Goal: Information Seeking & Learning: Learn about a topic

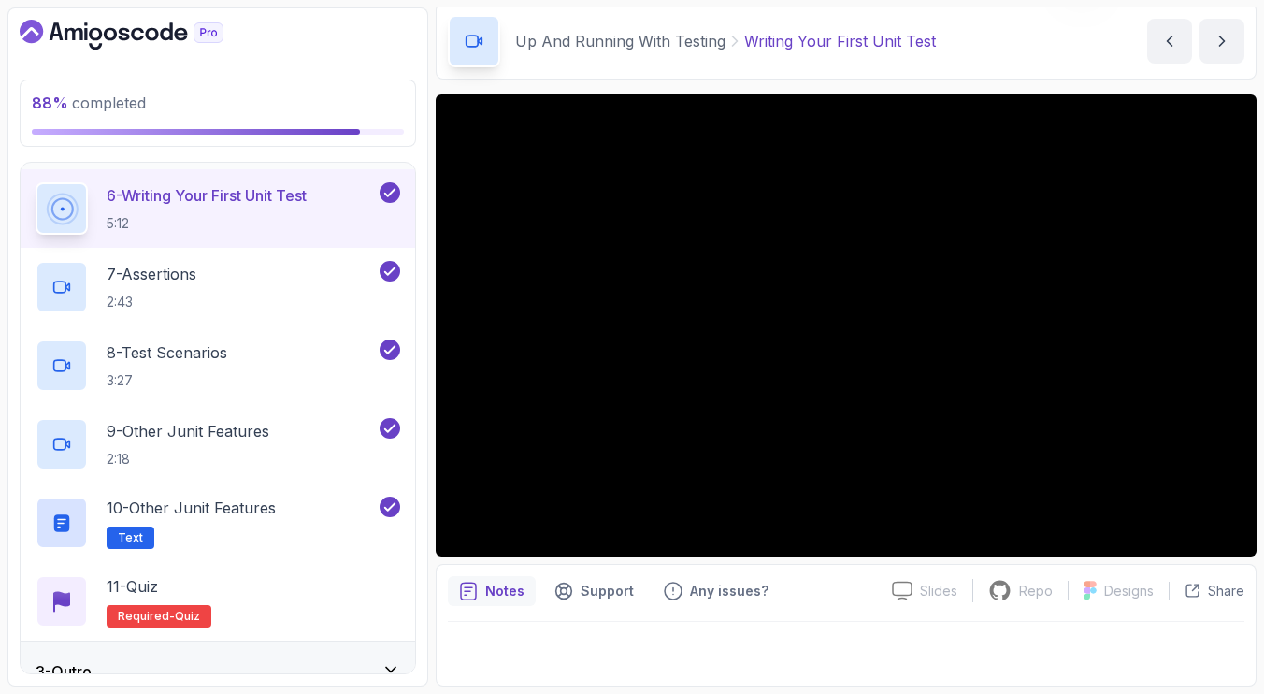
scroll to position [511, 0]
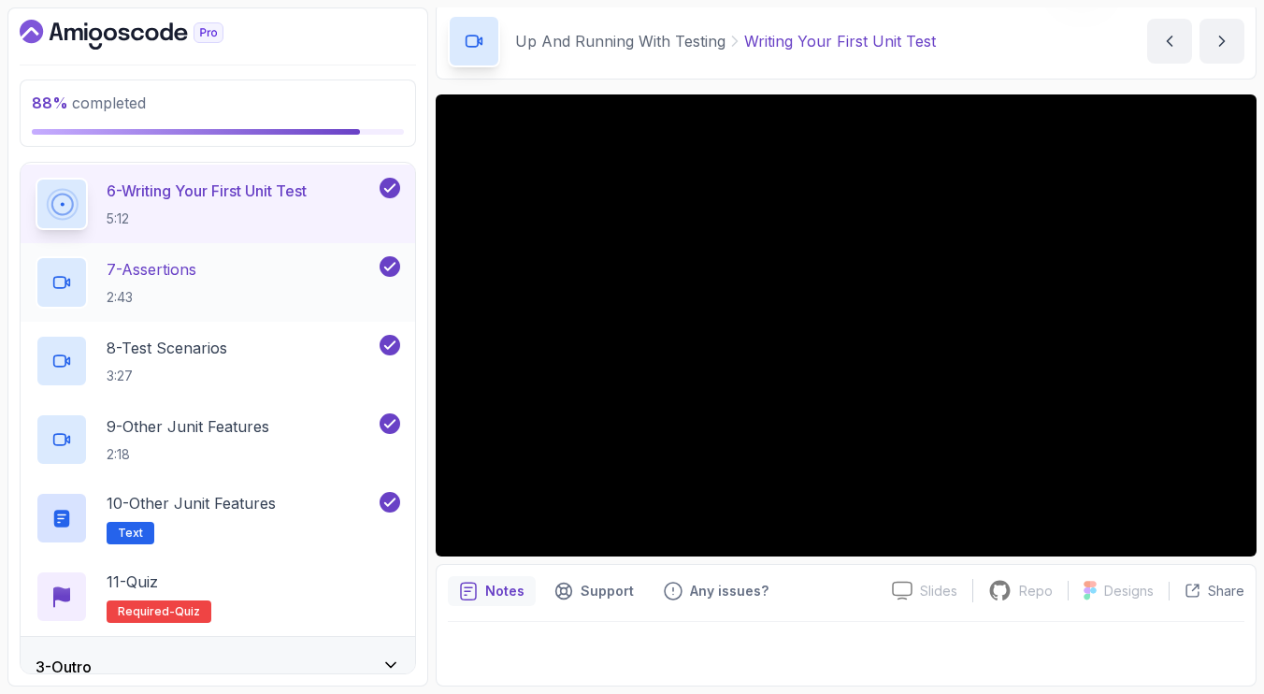
click at [190, 265] on p "7 - Assertions" at bounding box center [152, 269] width 90 height 22
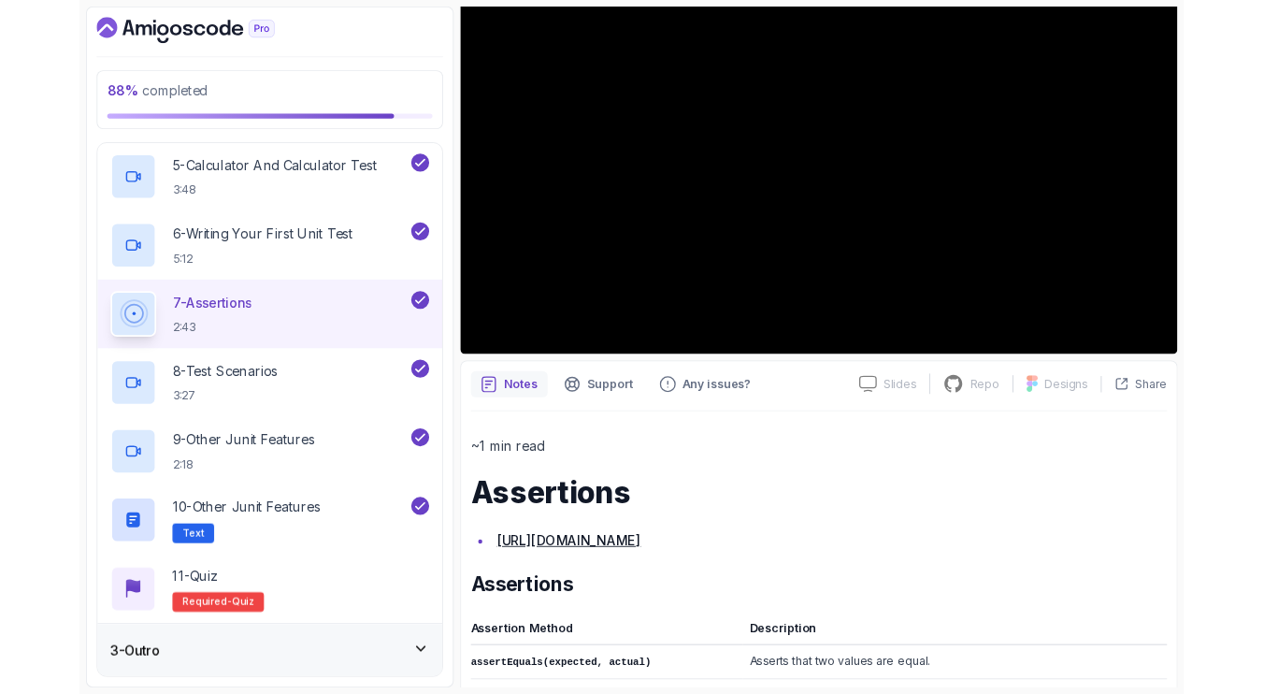
scroll to position [436, 0]
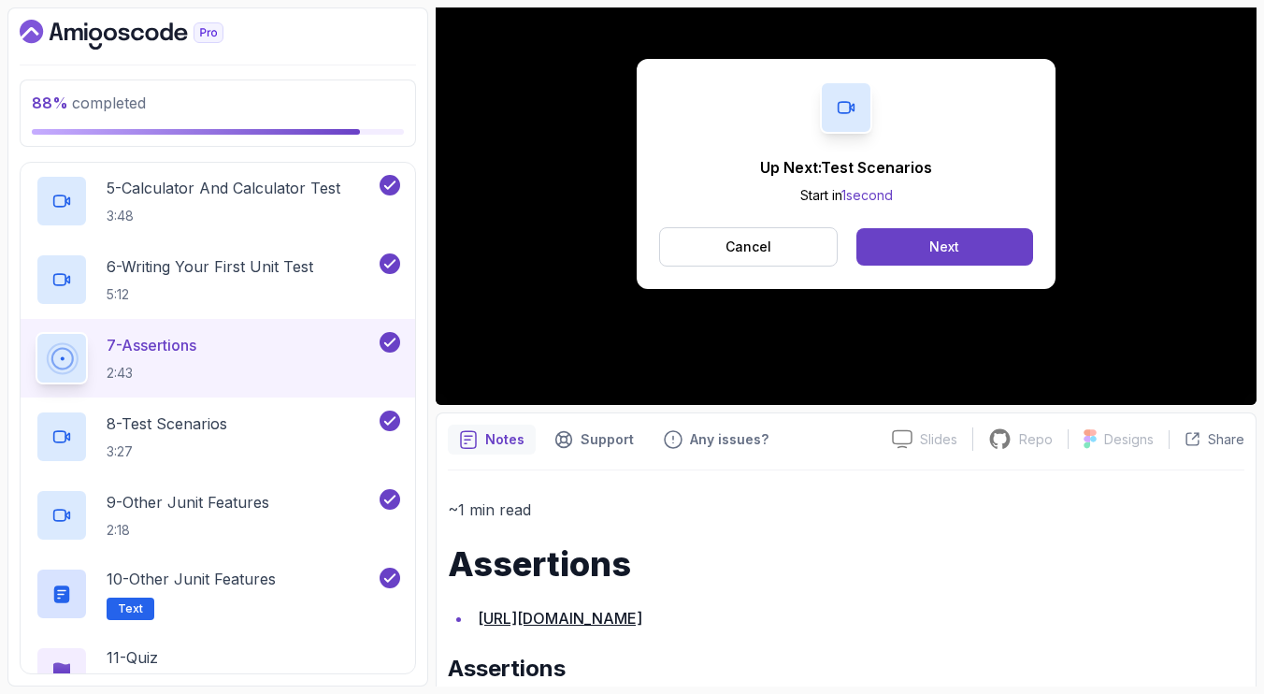
scroll to position [72, 0]
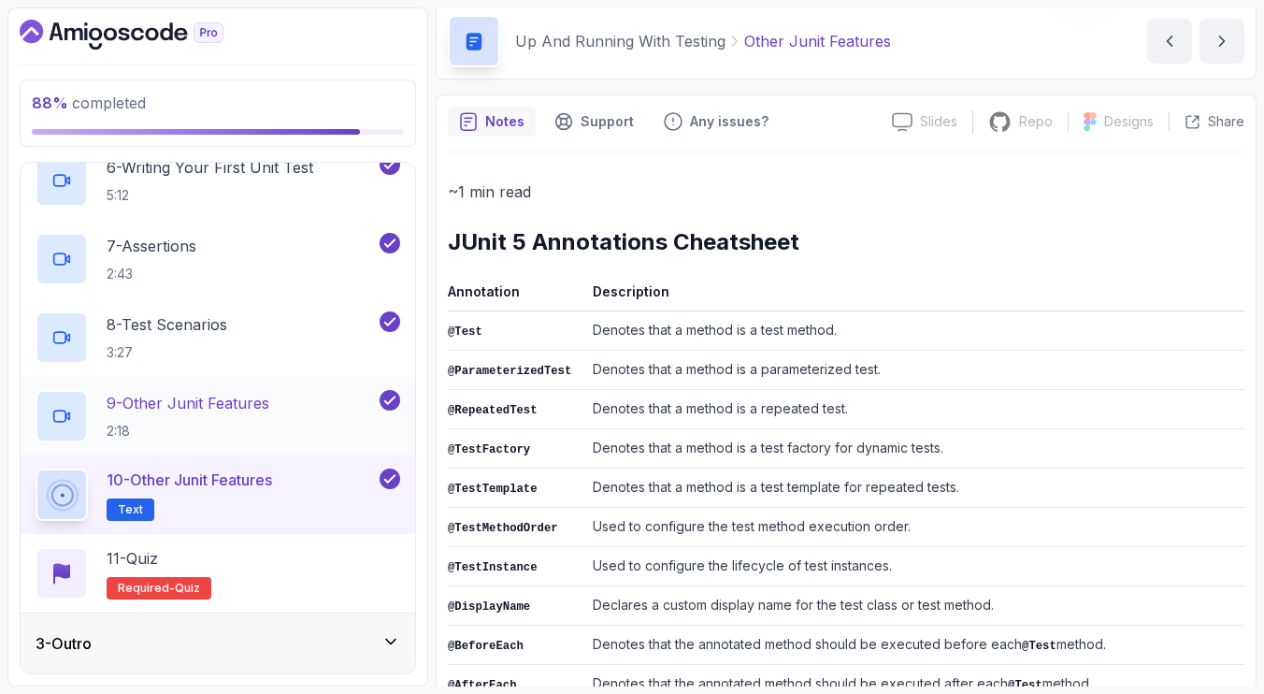
scroll to position [535, 0]
click at [563, 40] on p "Up And Running With Testing" at bounding box center [620, 41] width 210 height 22
click at [470, 41] on icon at bounding box center [473, 40] width 7 height 7
click at [95, 34] on icon "Dashboard" at bounding box center [122, 35] width 204 height 30
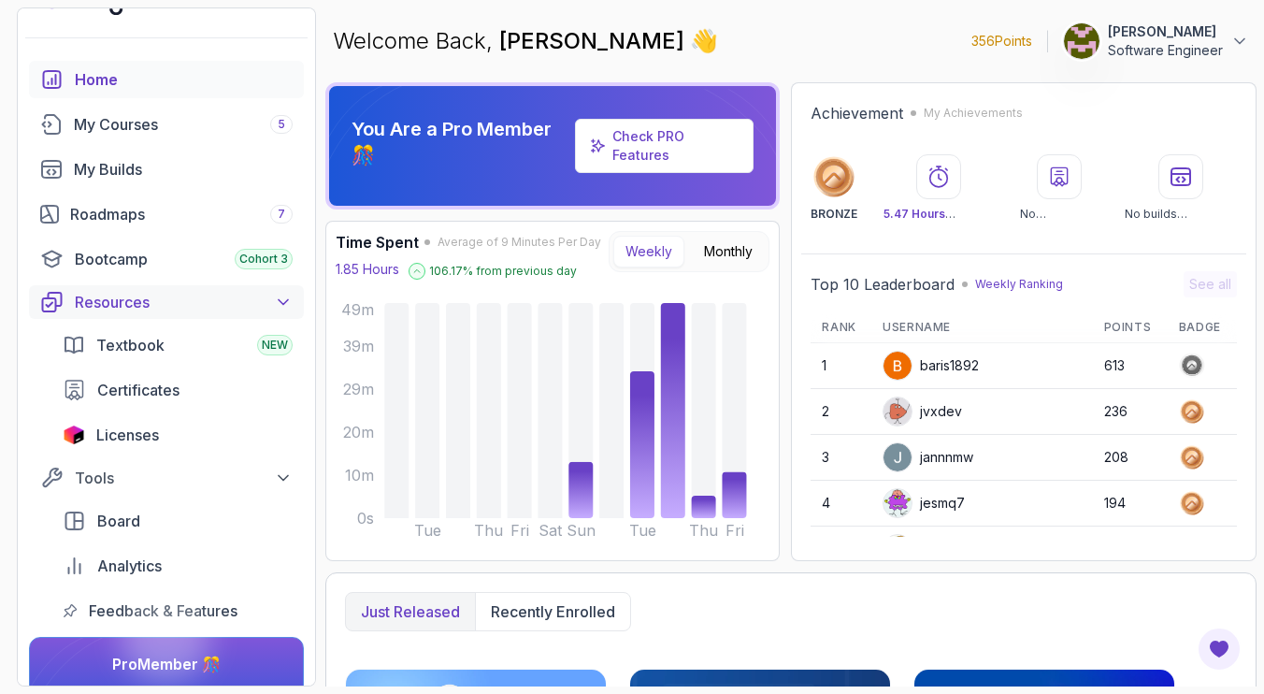
scroll to position [57, 0]
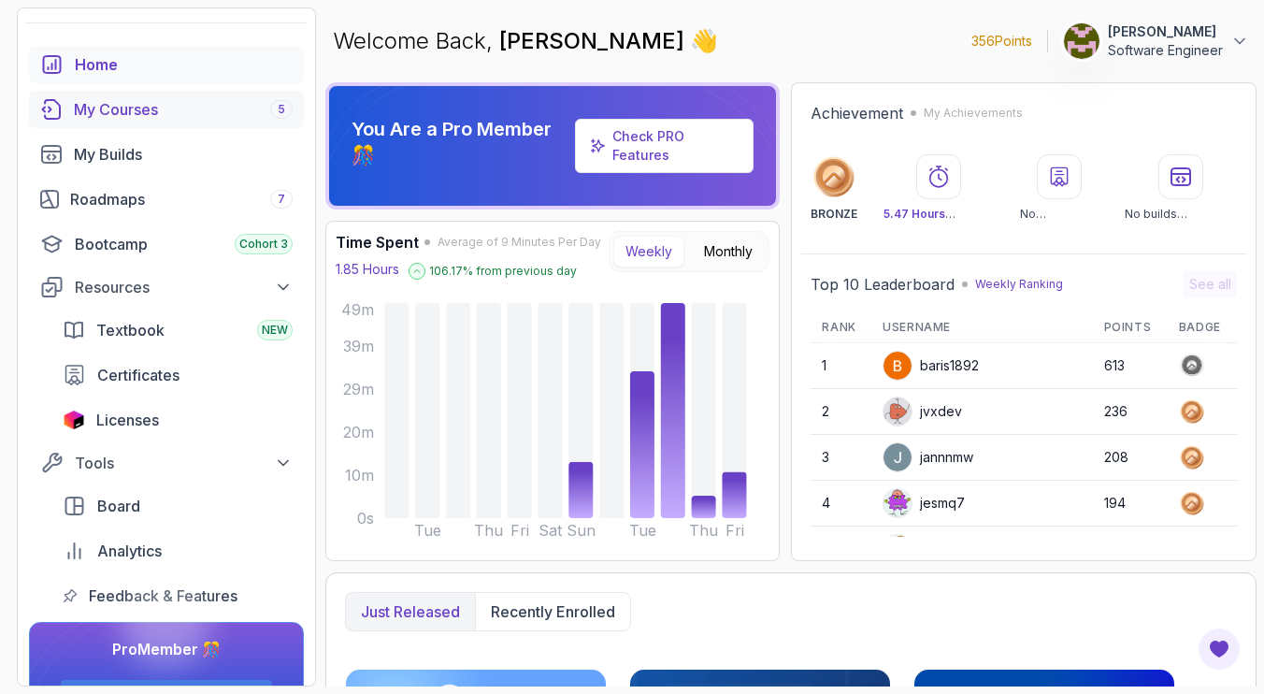
click at [149, 92] on link "My Courses 5" at bounding box center [166, 109] width 275 height 37
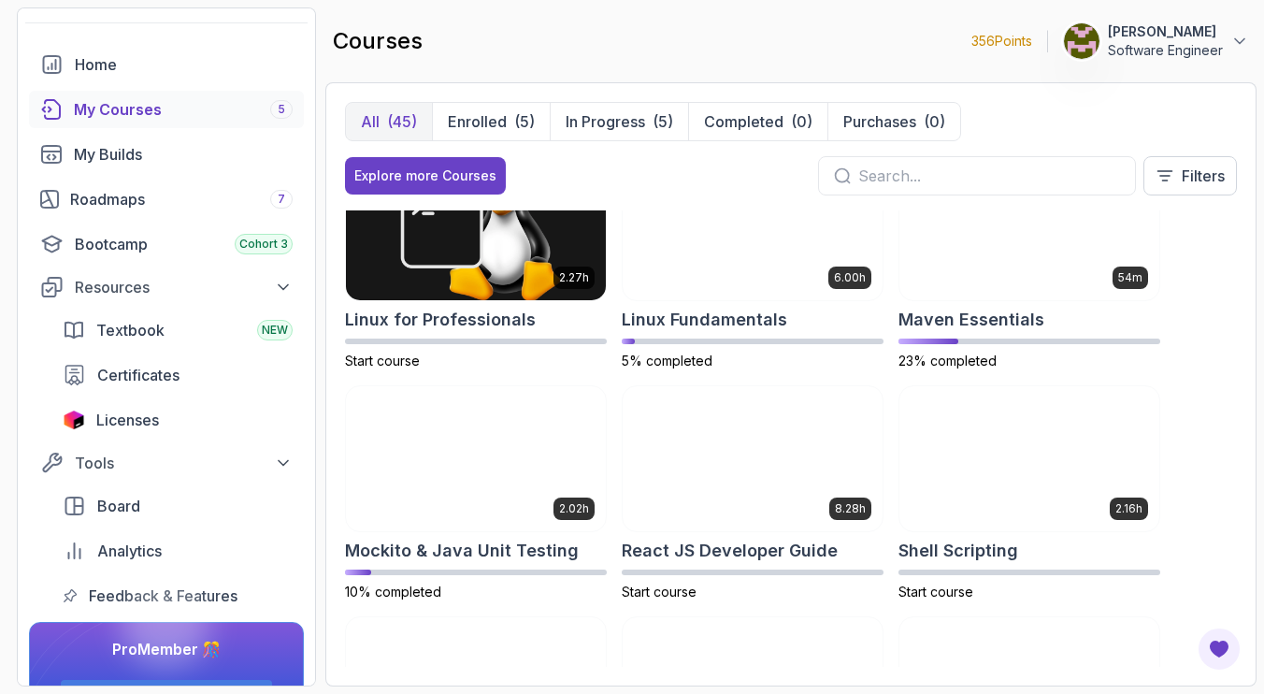
scroll to position [2374, 0]
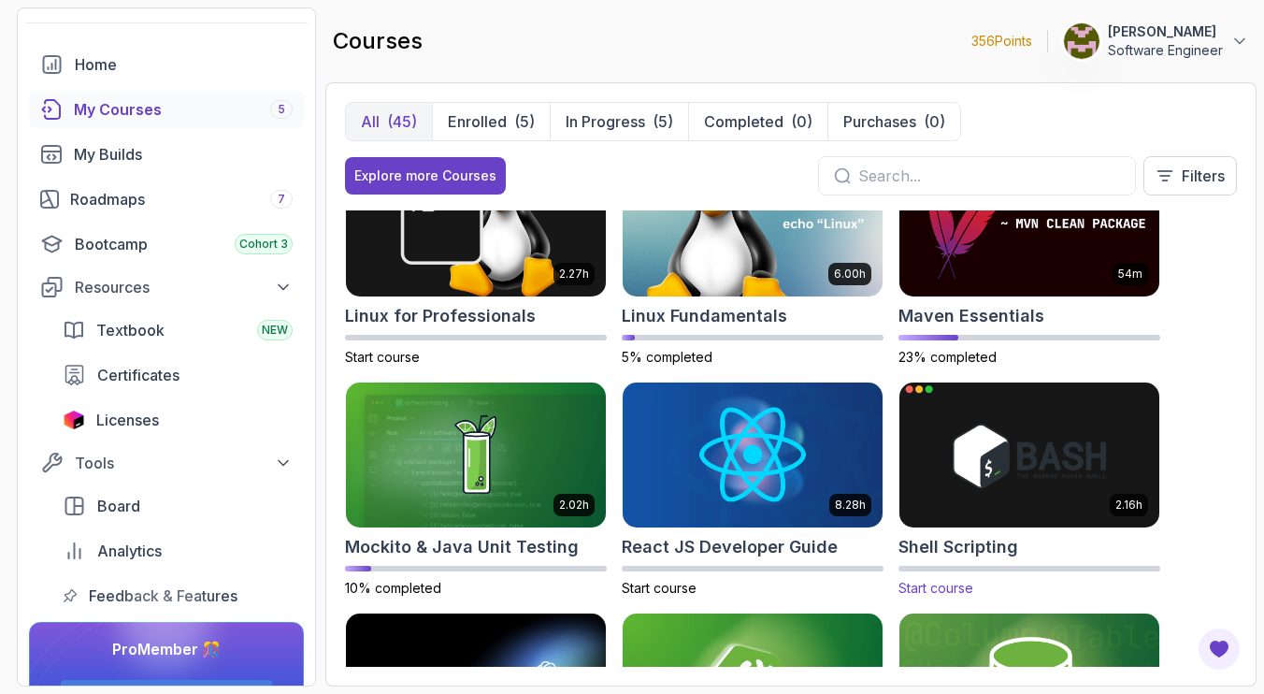
click at [946, 515] on img at bounding box center [1029, 455] width 273 height 152
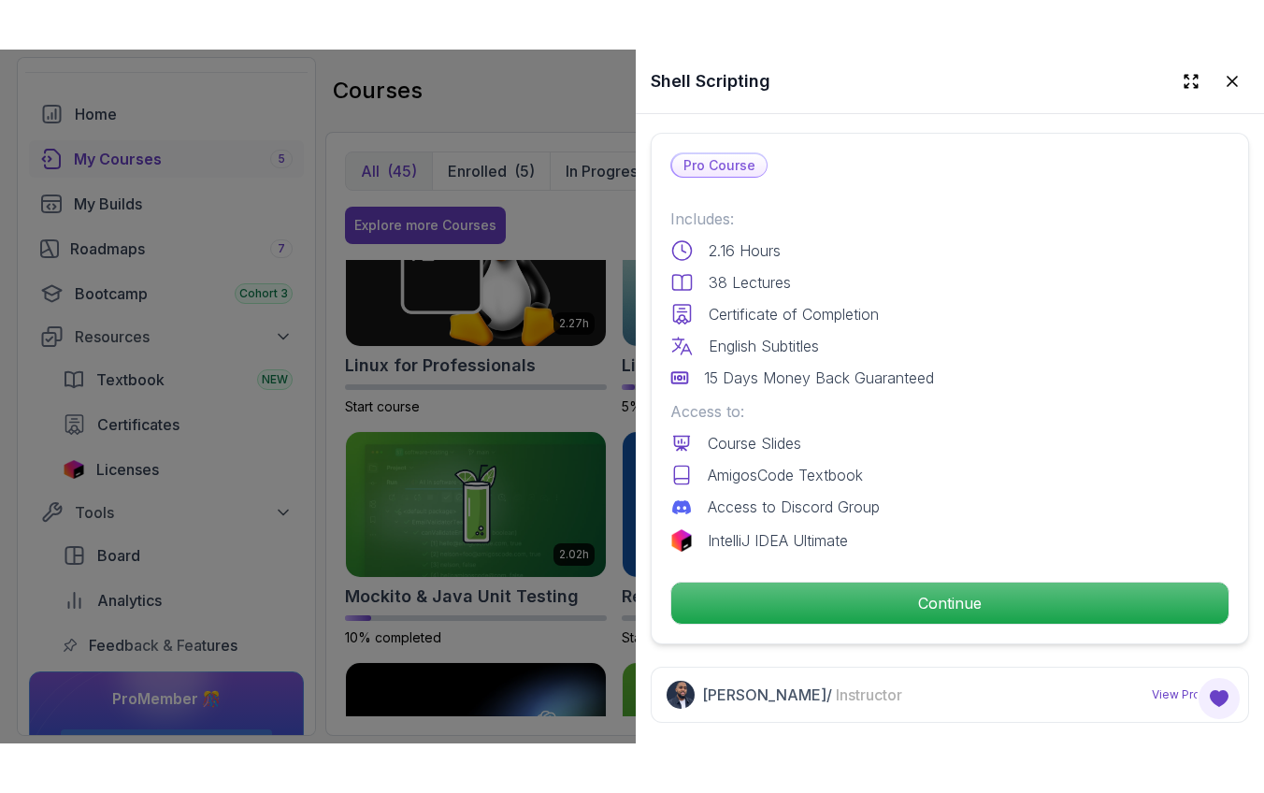
scroll to position [432, 0]
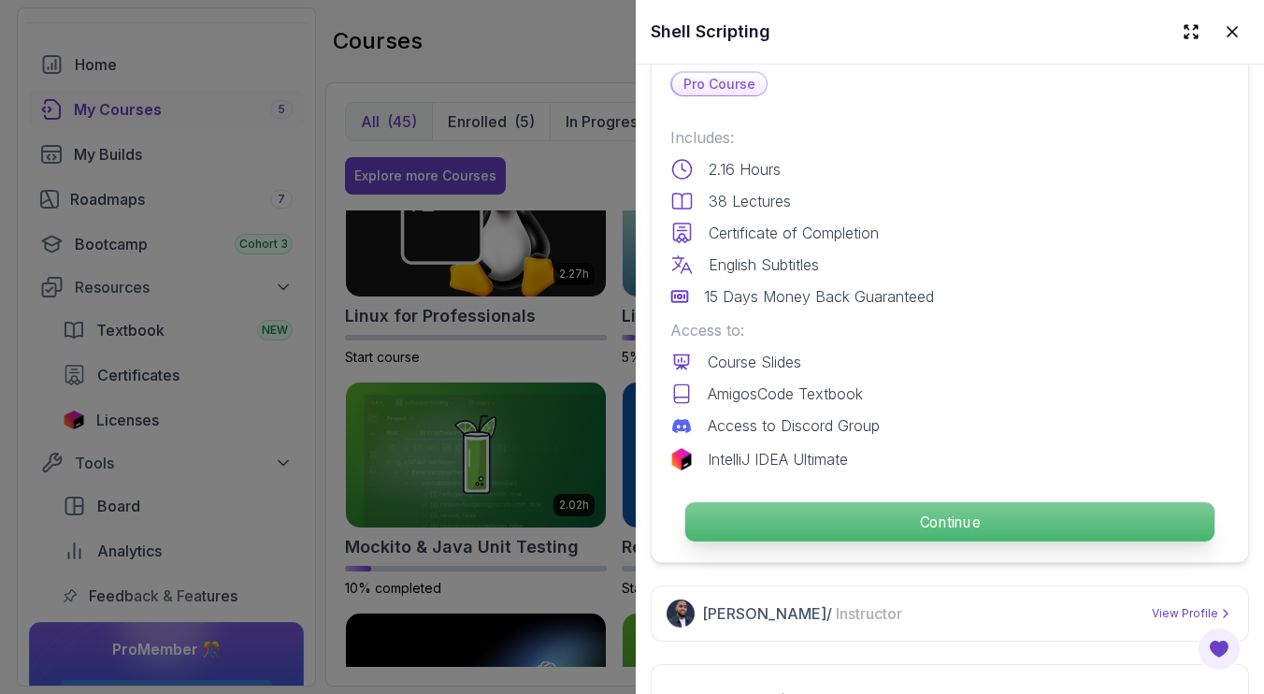
click at [1023, 515] on p "Continue" at bounding box center [949, 521] width 529 height 39
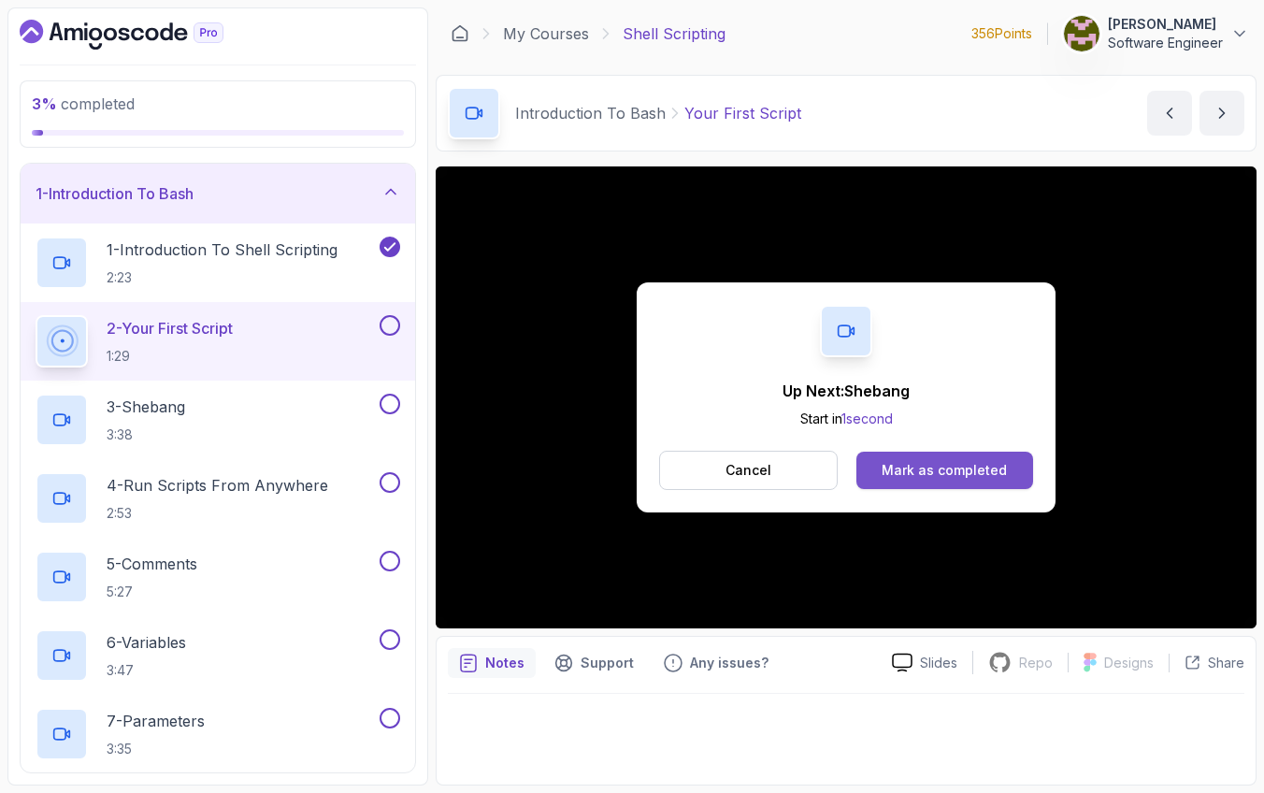
click at [949, 476] on div "Mark as completed" at bounding box center [943, 470] width 125 height 19
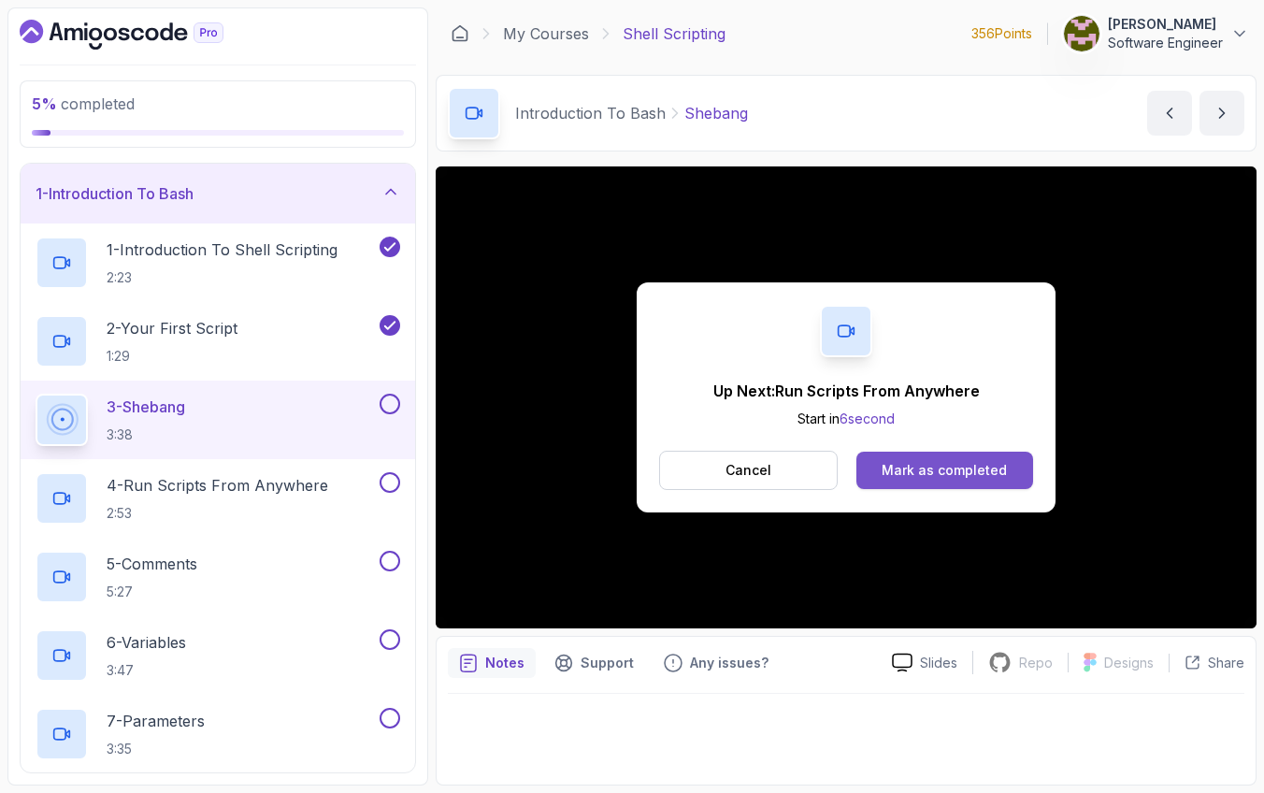
click at [974, 468] on div "Mark as completed" at bounding box center [943, 470] width 125 height 19
